Goal: Task Accomplishment & Management: Use online tool/utility

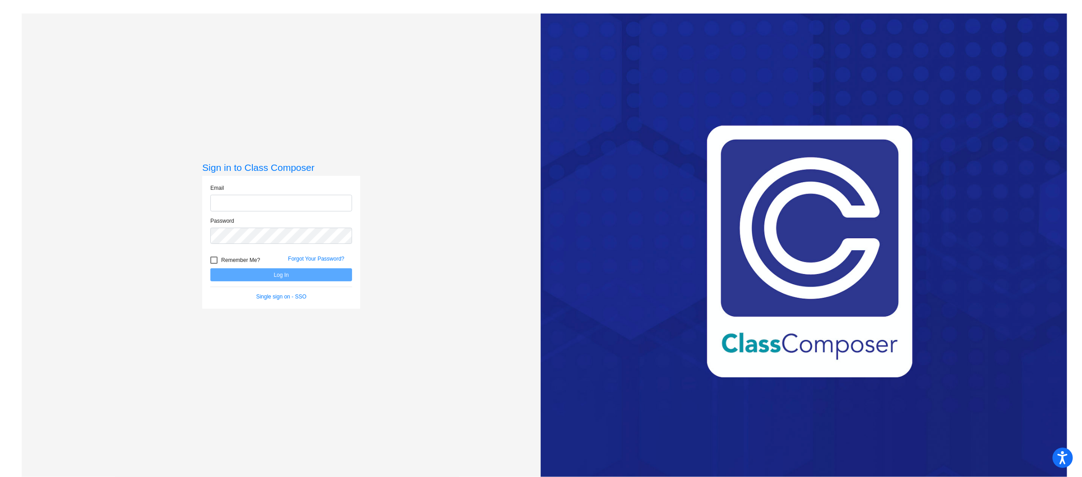
type input "[EMAIL_ADDRESS][PERSON_NAME][DOMAIN_NAME]"
click at [242, 275] on button "Log In" at bounding box center [281, 274] width 142 height 13
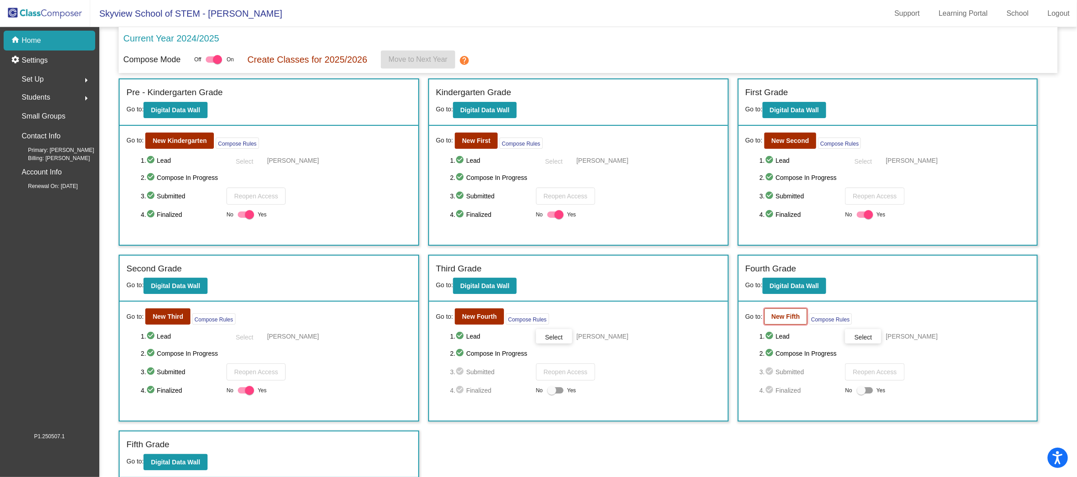
click at [782, 317] on b "New Fifth" at bounding box center [786, 316] width 28 height 7
